Goal: Task Accomplishment & Management: Use online tool/utility

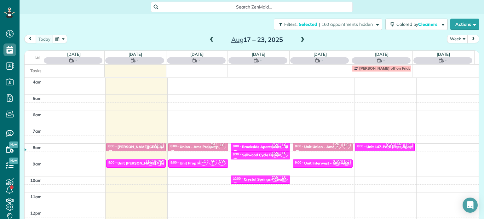
scroll to position [49, 0]
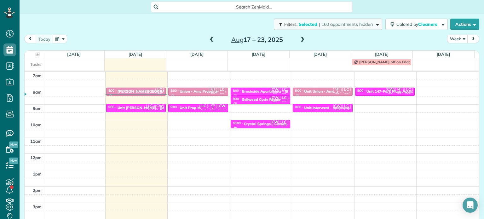
click at [319, 26] on span "| 160 appointments hidden" at bounding box center [346, 24] width 54 height 6
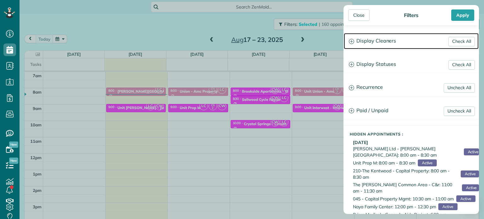
click at [378, 40] on h3 "Display Cleaners" at bounding box center [411, 41] width 135 height 16
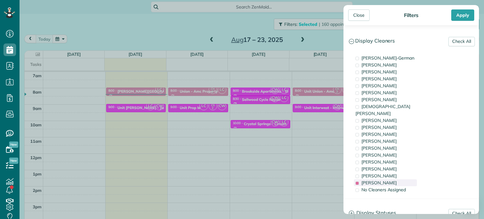
click at [369, 180] on span "[PERSON_NAME]" at bounding box center [379, 183] width 35 height 6
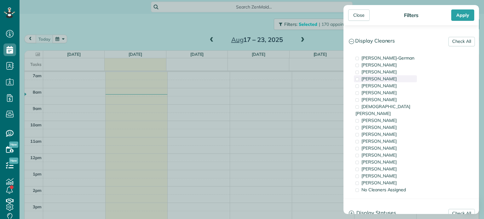
click at [384, 82] on div "[PERSON_NAME]" at bounding box center [385, 78] width 63 height 7
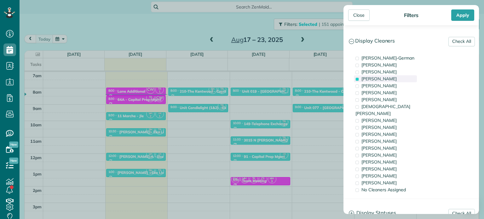
click at [384, 82] on div "[PERSON_NAME]" at bounding box center [385, 78] width 63 height 7
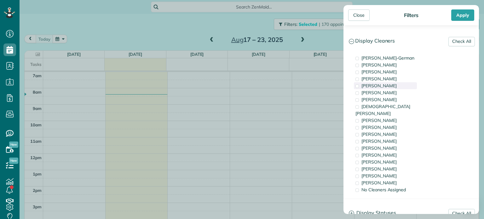
click at [385, 84] on div "[PERSON_NAME]" at bounding box center [385, 85] width 63 height 7
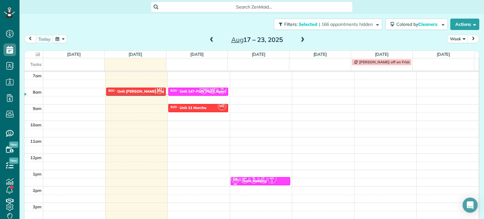
click at [156, 111] on div "Close Filters Apply Check All Display Cleaners [PERSON_NAME]-German [PERSON_NAM…" at bounding box center [242, 109] width 484 height 219
click at [148, 89] on div "Unit [PERSON_NAME] Property Management" at bounding box center [157, 91] width 79 height 4
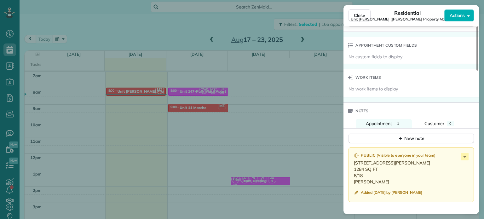
scroll to position [475, 0]
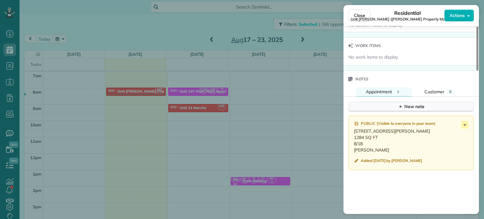
click at [415, 110] on div "New note" at bounding box center [411, 106] width 26 height 7
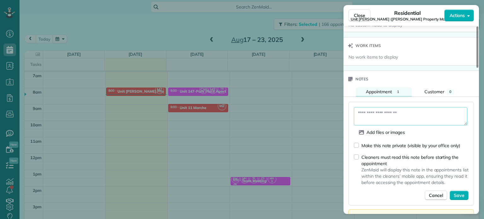
click at [419, 116] on textarea at bounding box center [411, 116] width 114 height 18
paste textarea "**********"
type textarea "**********"
click at [457, 200] on button "Save" at bounding box center [459, 195] width 19 height 9
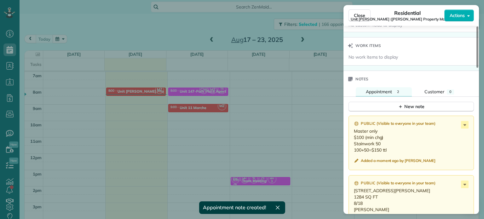
scroll to position [538, 0]
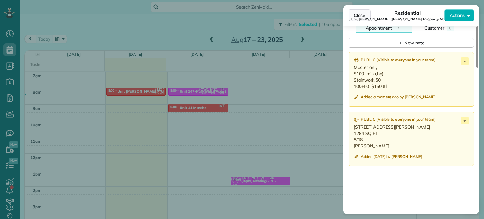
click at [361, 13] on span "Close" at bounding box center [359, 15] width 11 height 6
